Goal: Navigation & Orientation: Find specific page/section

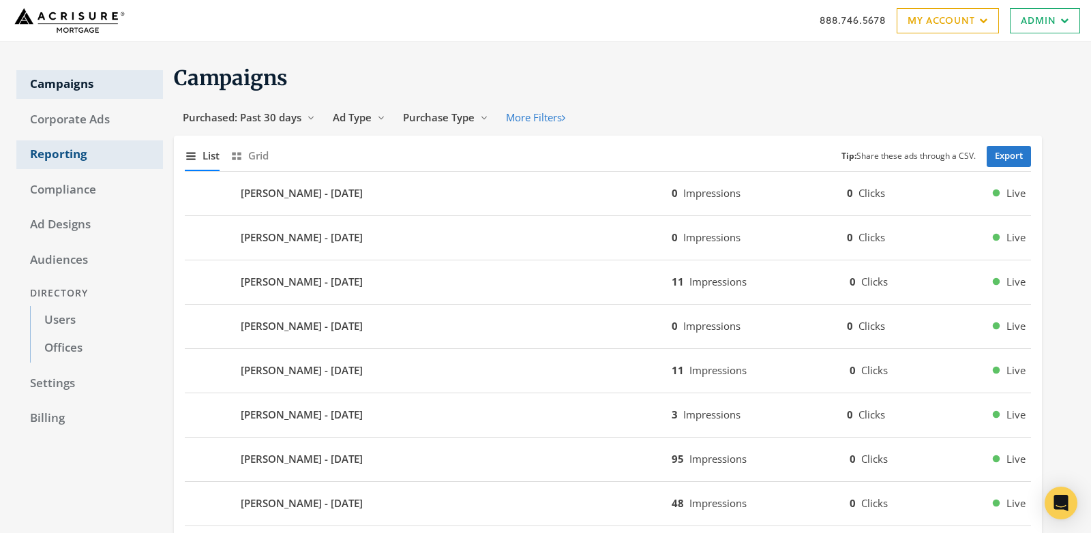
click at [75, 154] on link "Reporting" at bounding box center [89, 154] width 147 height 29
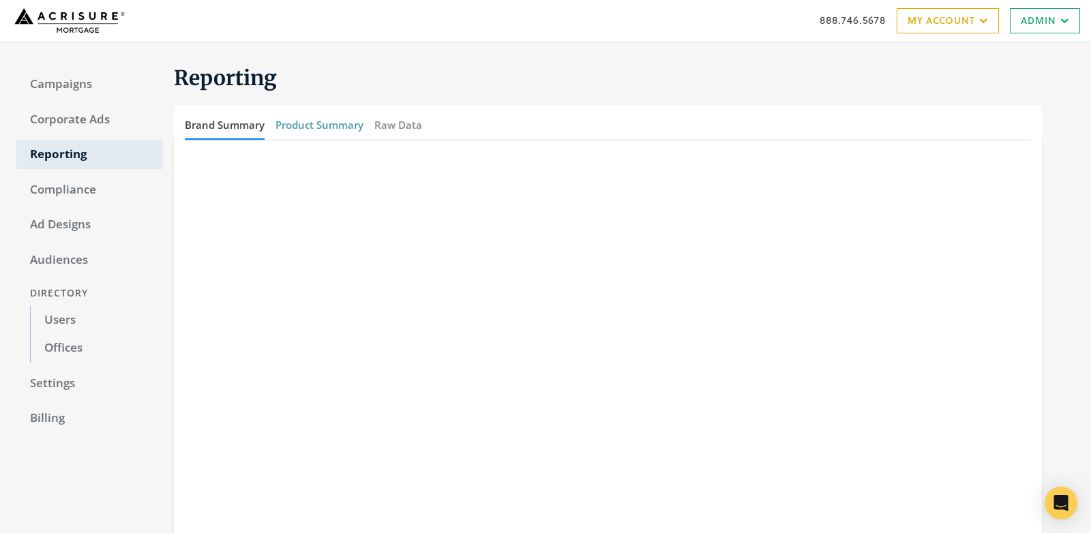
click at [352, 124] on button "Product Summary" at bounding box center [319, 124] width 88 height 29
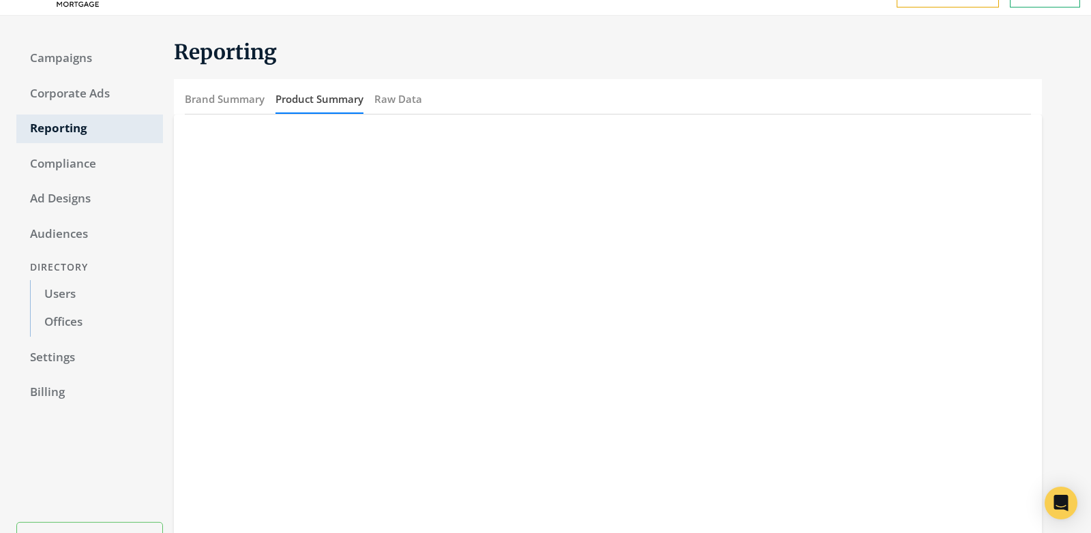
scroll to position [27, 0]
click at [68, 50] on link "Campaigns" at bounding box center [89, 57] width 147 height 29
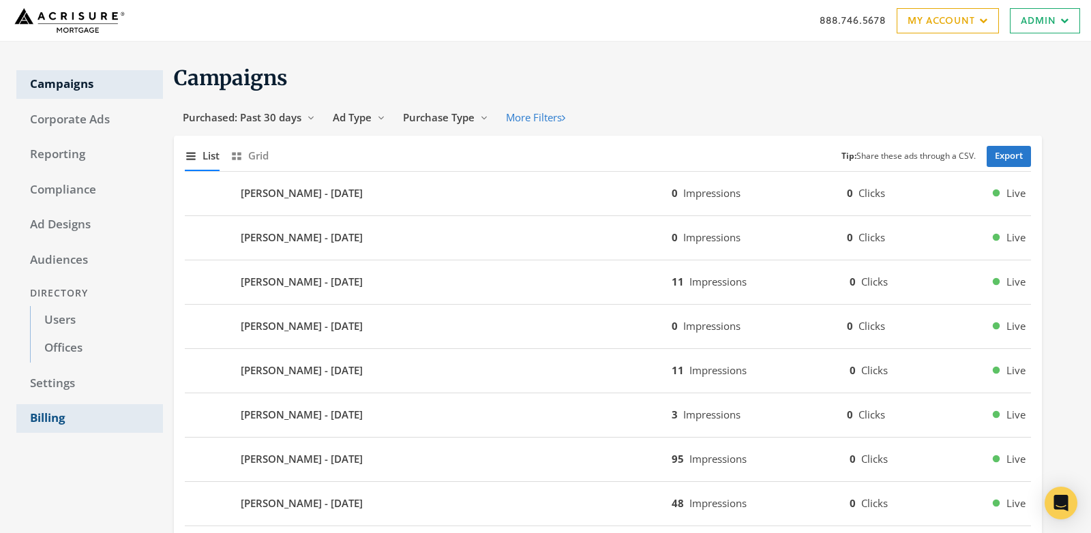
click at [44, 427] on link "Billing" at bounding box center [89, 418] width 147 height 29
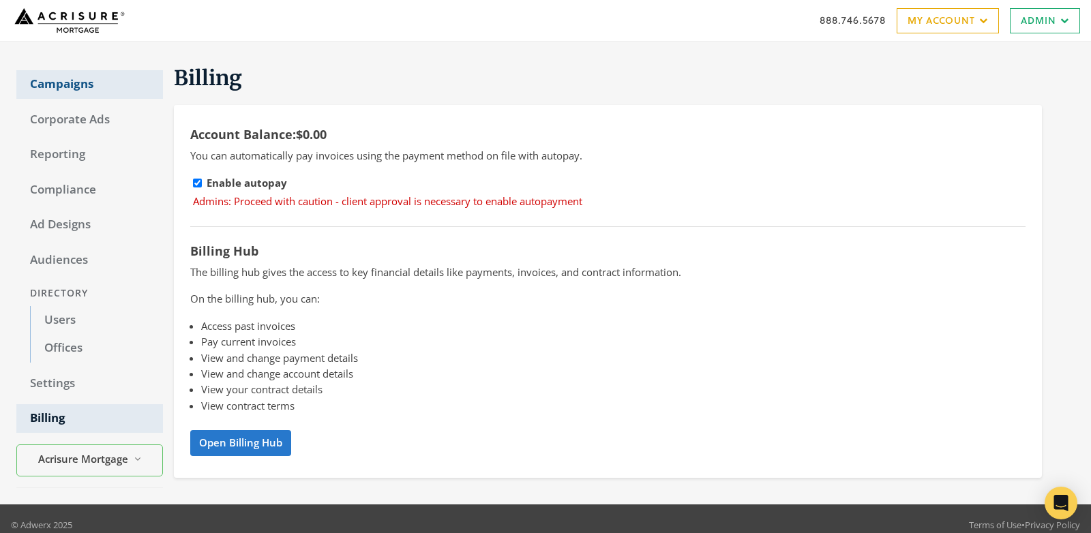
click at [67, 87] on link "Campaigns" at bounding box center [89, 84] width 147 height 29
